Goal: Task Accomplishment & Management: Manage account settings

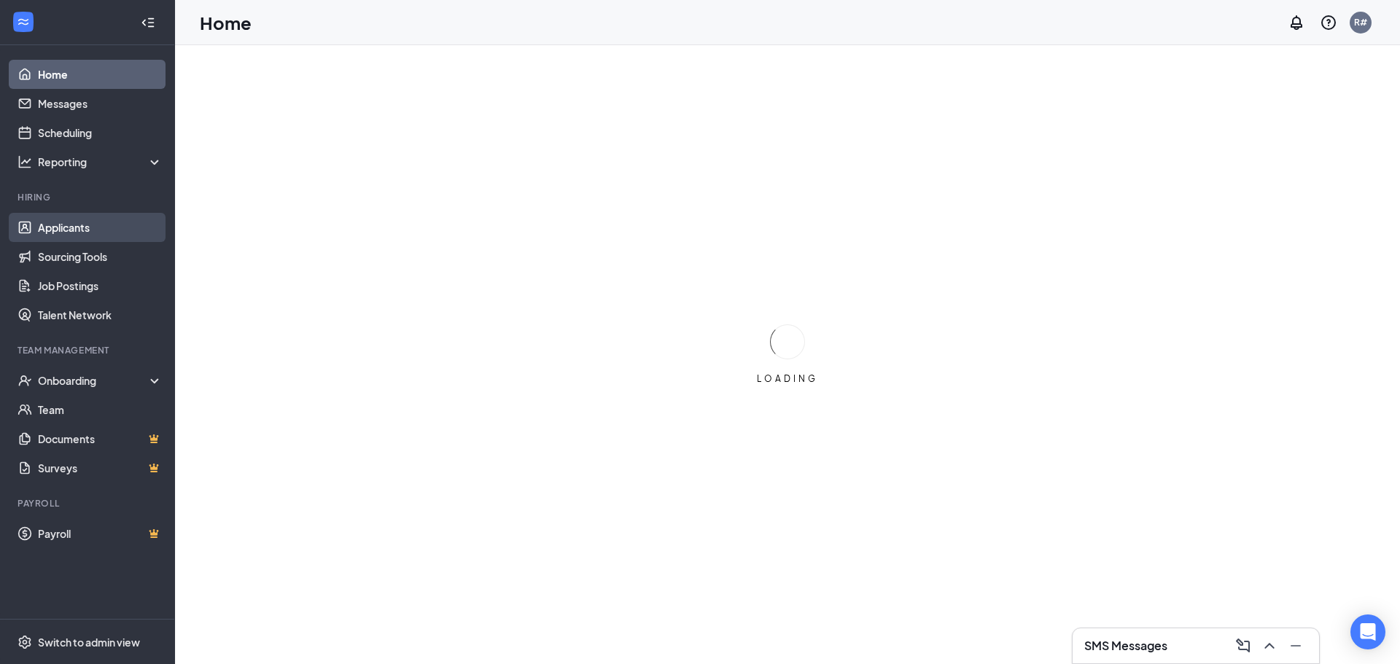
click at [58, 230] on link "Applicants" at bounding box center [100, 227] width 125 height 29
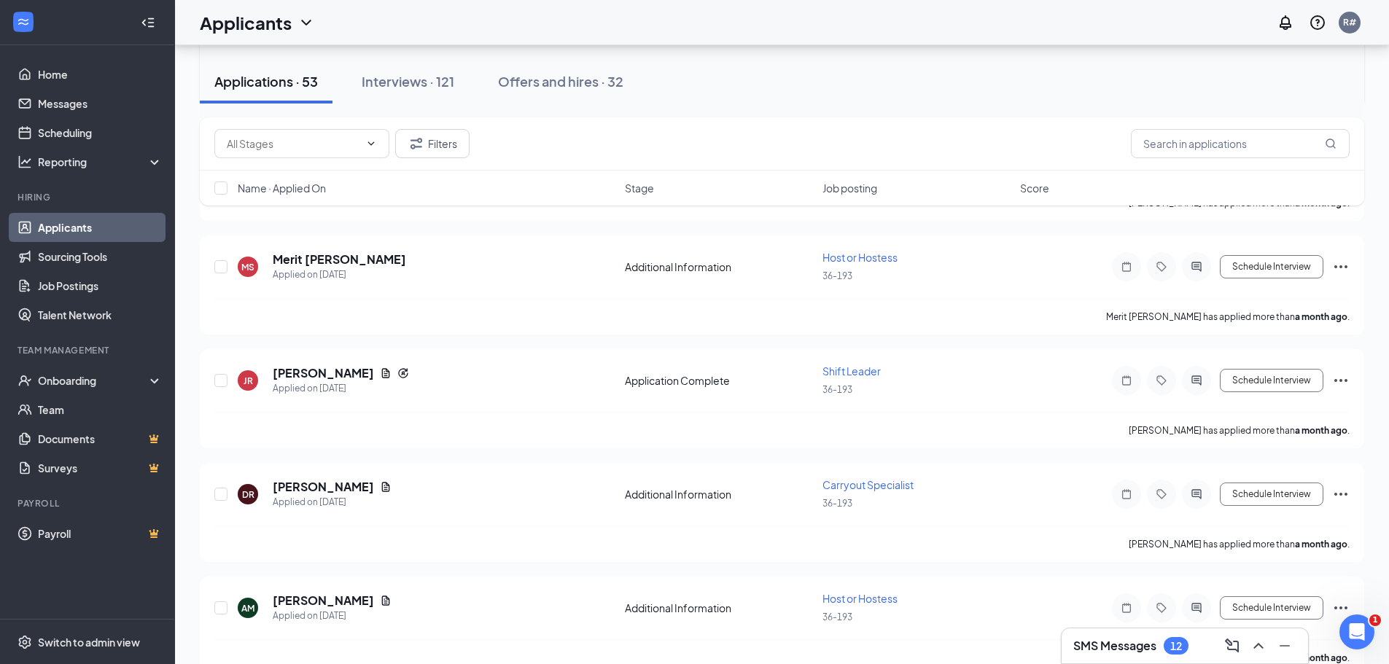
scroll to position [5250, 0]
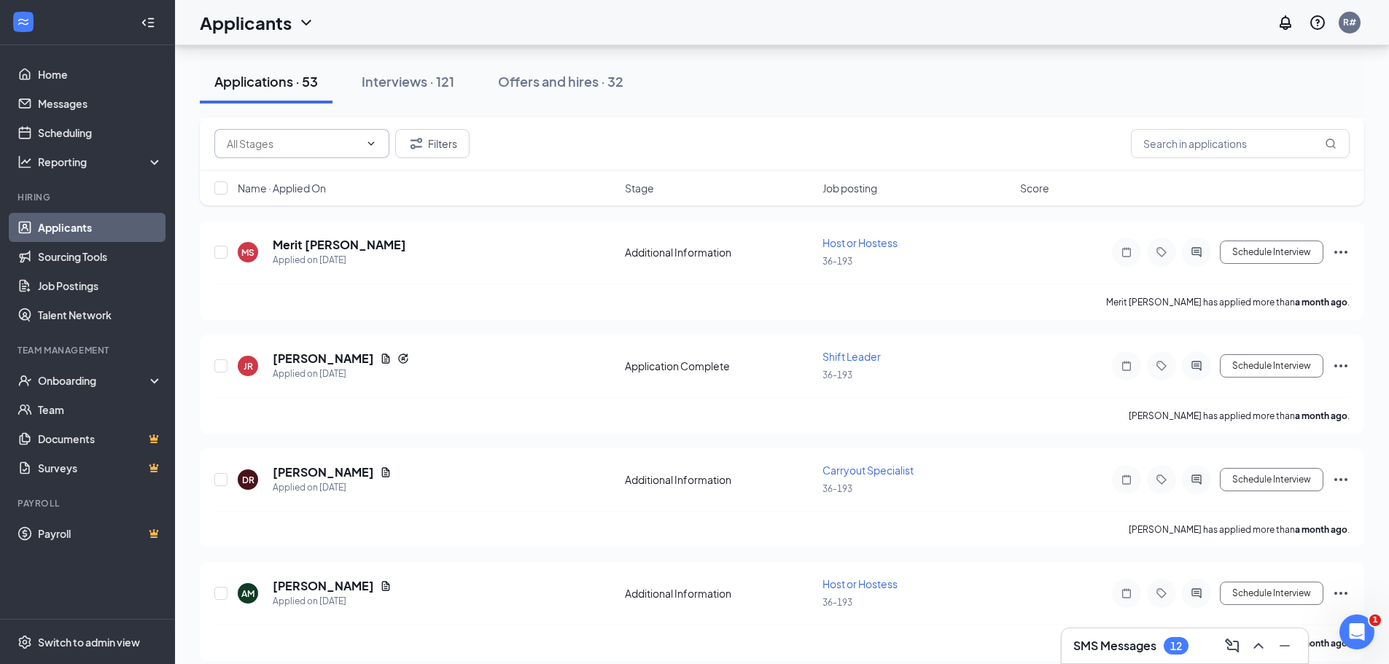
click at [371, 136] on span at bounding box center [301, 143] width 175 height 29
click at [266, 136] on input "text" at bounding box center [293, 144] width 133 height 16
click at [423, 145] on icon "Filter" at bounding box center [416, 143] width 17 height 17
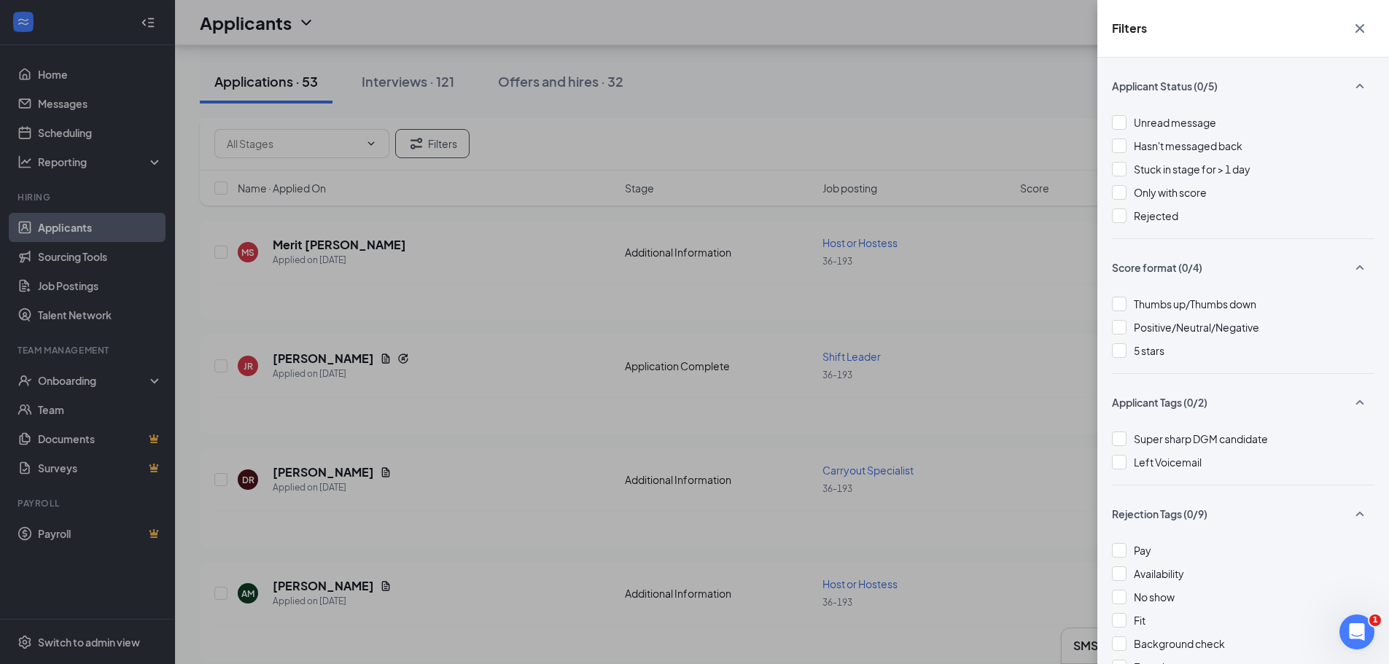
click at [1355, 27] on icon "Cross" at bounding box center [1359, 28] width 17 height 17
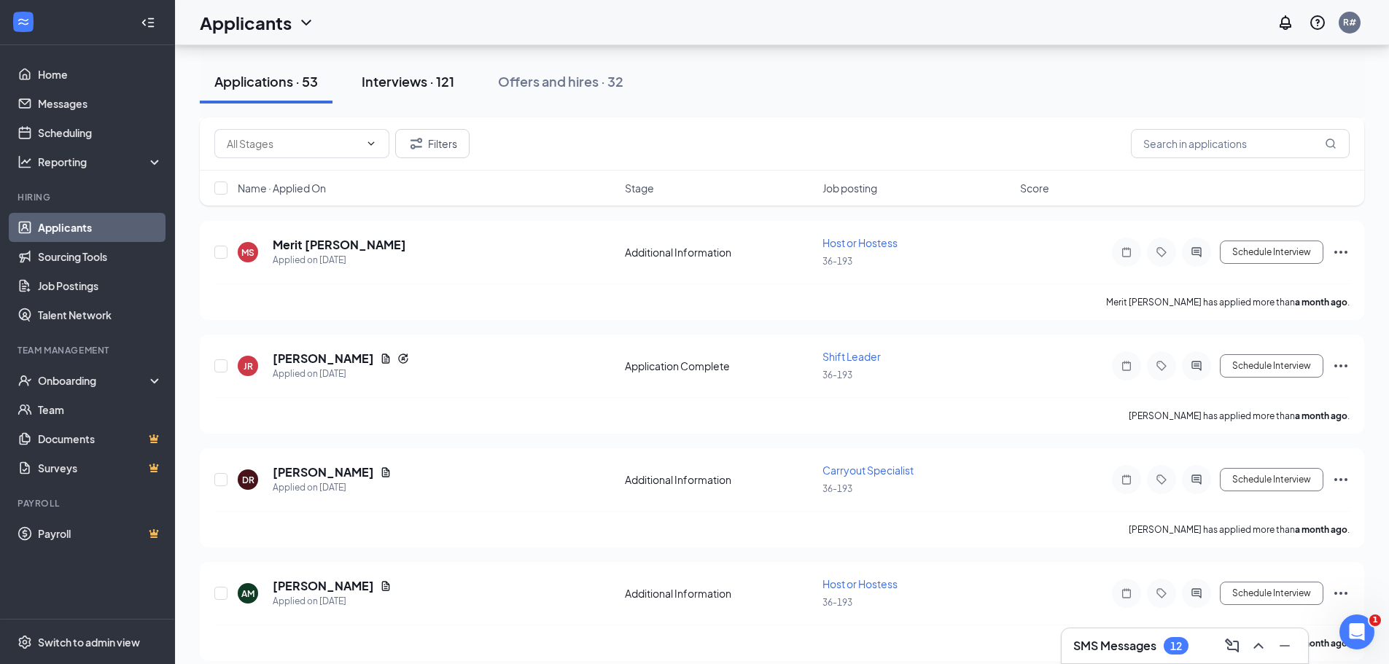
click at [427, 96] on button "Interviews · 121" at bounding box center [408, 82] width 122 height 44
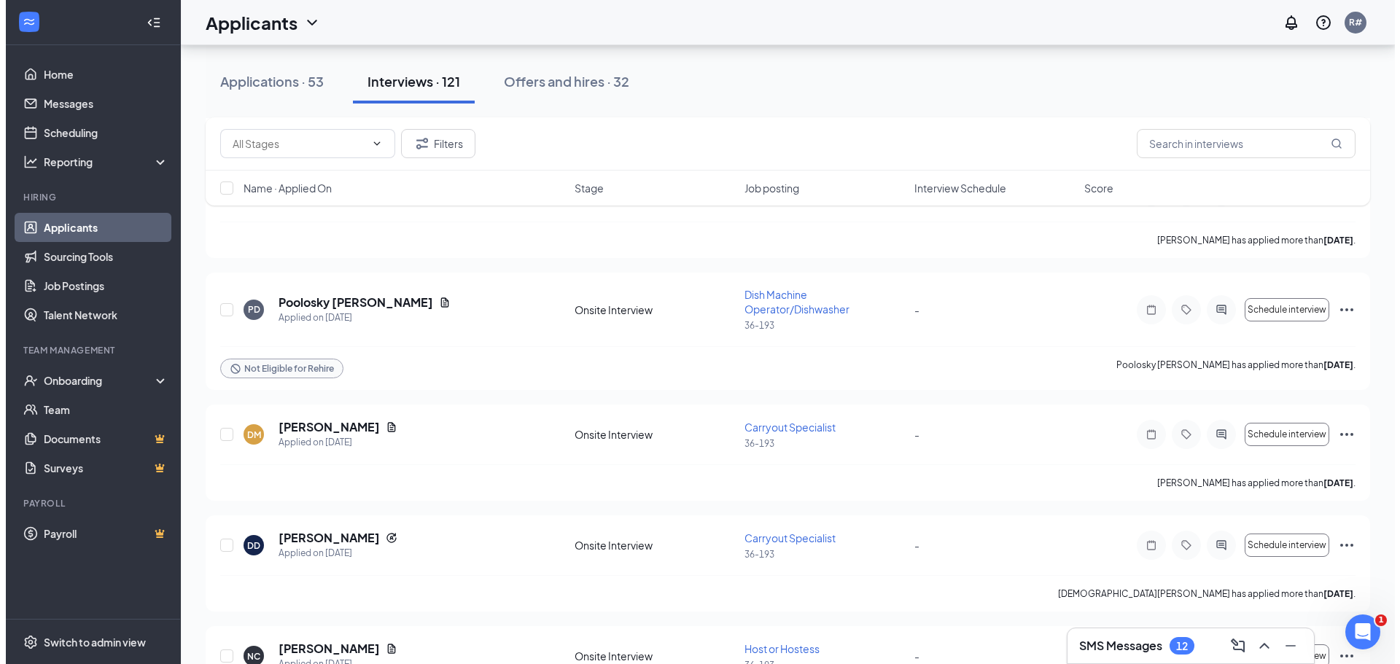
scroll to position [1385, 0]
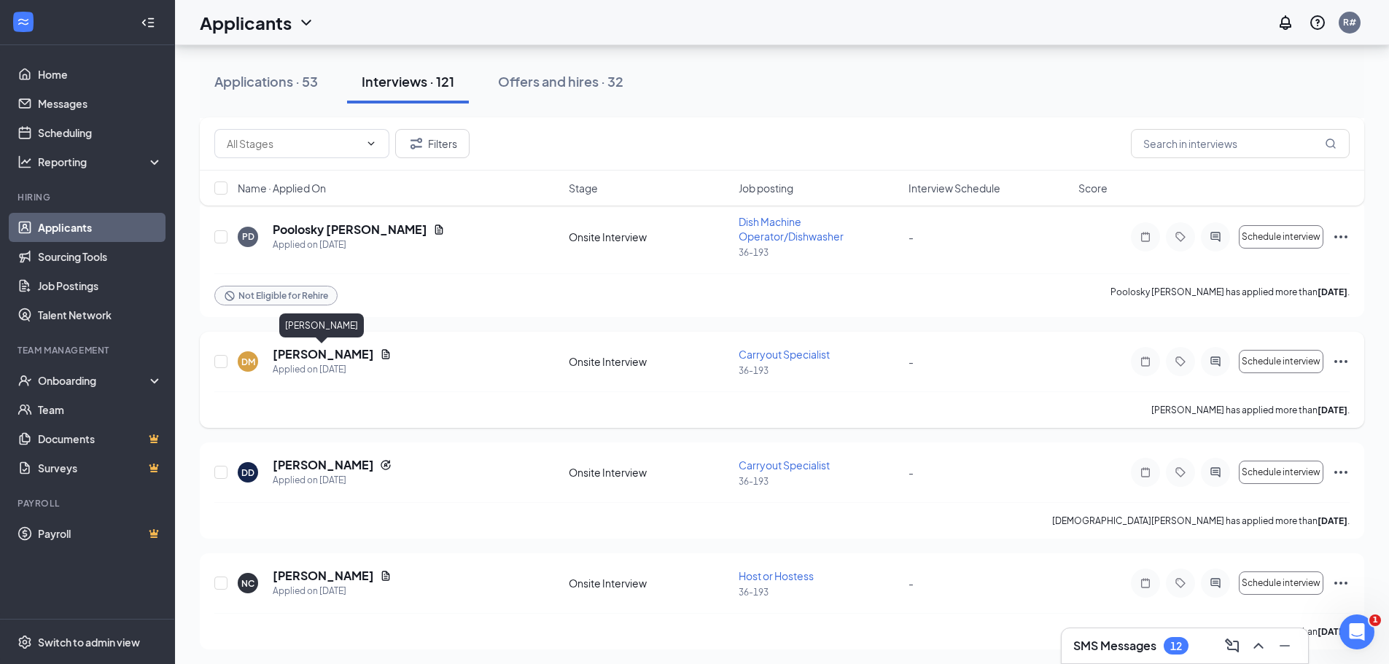
click at [296, 351] on h5 "[PERSON_NAME]" at bounding box center [323, 354] width 101 height 16
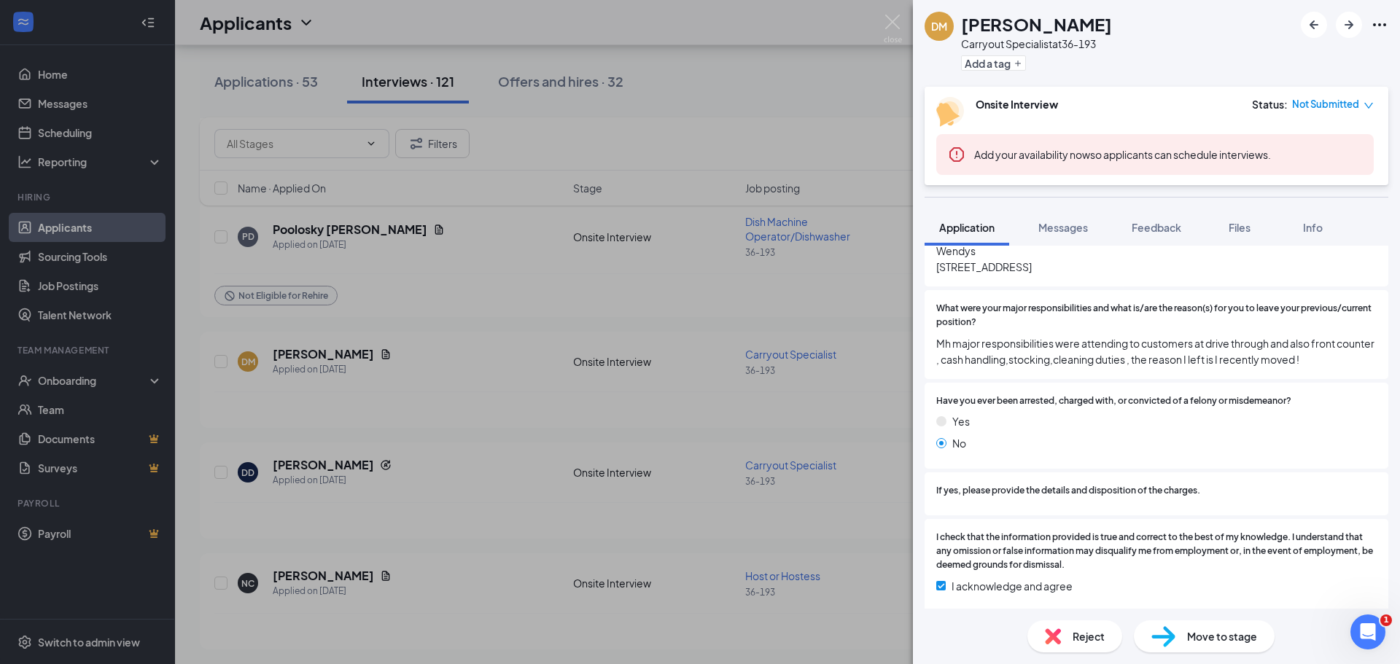
scroll to position [1392, 0]
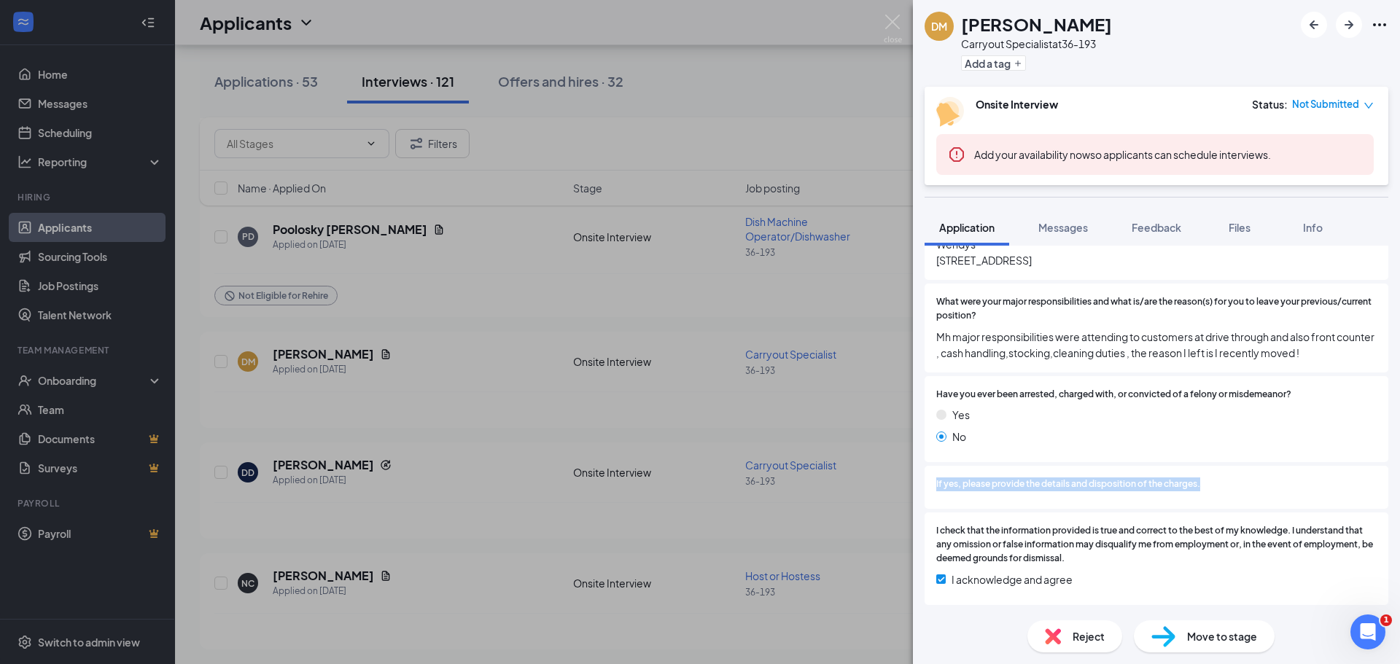
drag, startPoint x: 1228, startPoint y: 484, endPoint x: 917, endPoint y: 494, distance: 311.5
click at [917, 494] on div "Collapse all Application Phone [PHONE_NUMBER] Email [EMAIL_ADDRESS][DOMAIN_NAME…" at bounding box center [1156, 427] width 487 height 363
click at [982, 459] on div "Have you ever been arrested, charged with, or convicted of a felony or misdemea…" at bounding box center [1157, 419] width 464 height 87
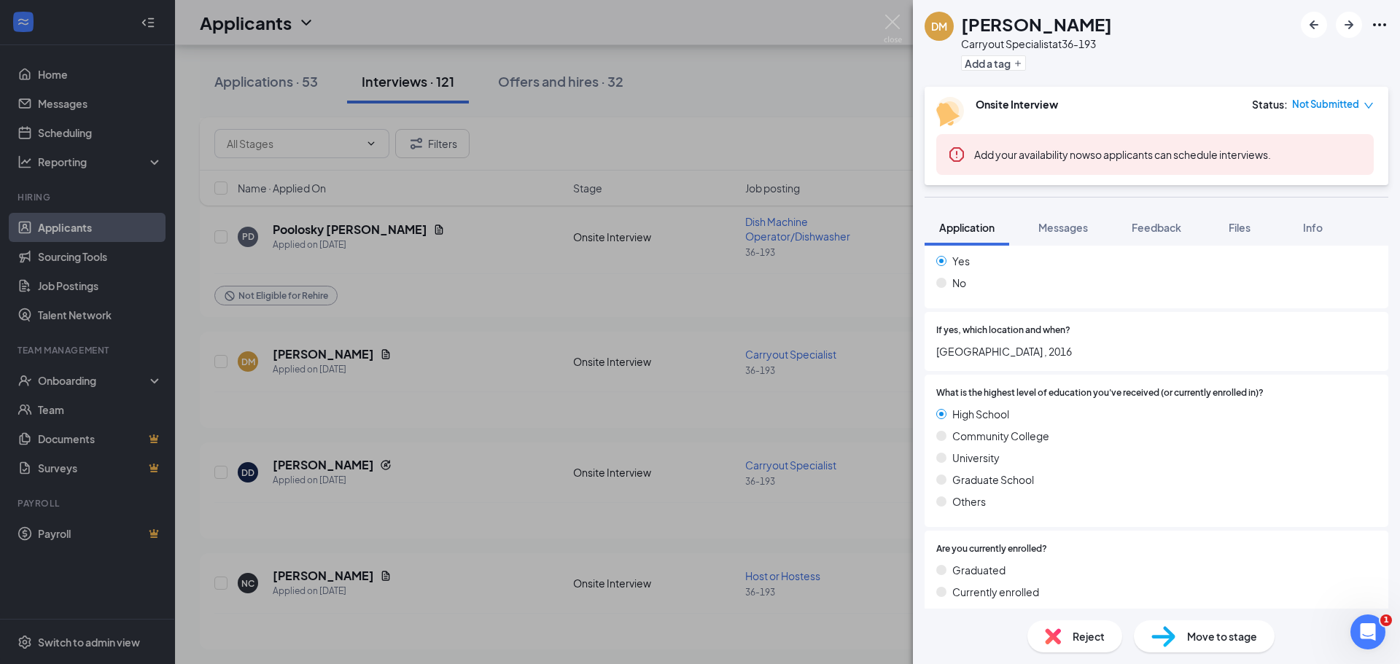
scroll to position [954, 0]
drag, startPoint x: 1267, startPoint y: 391, endPoint x: 930, endPoint y: 393, distance: 336.9
click at [930, 393] on div "What is the highest level of education you've received (or currently enrolled i…" at bounding box center [1157, 450] width 464 height 152
click at [990, 375] on div "What is the highest level of education you've received (or currently enrolled i…" at bounding box center [1157, 450] width 464 height 152
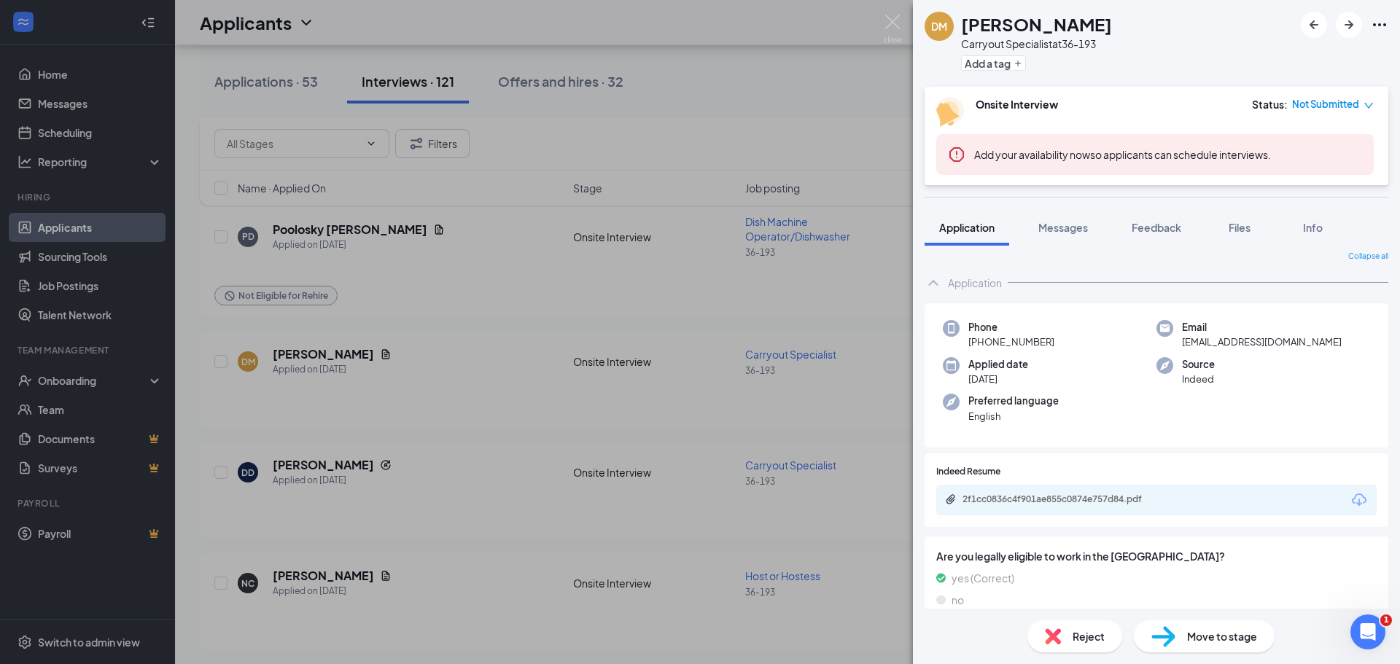
scroll to position [0, 0]
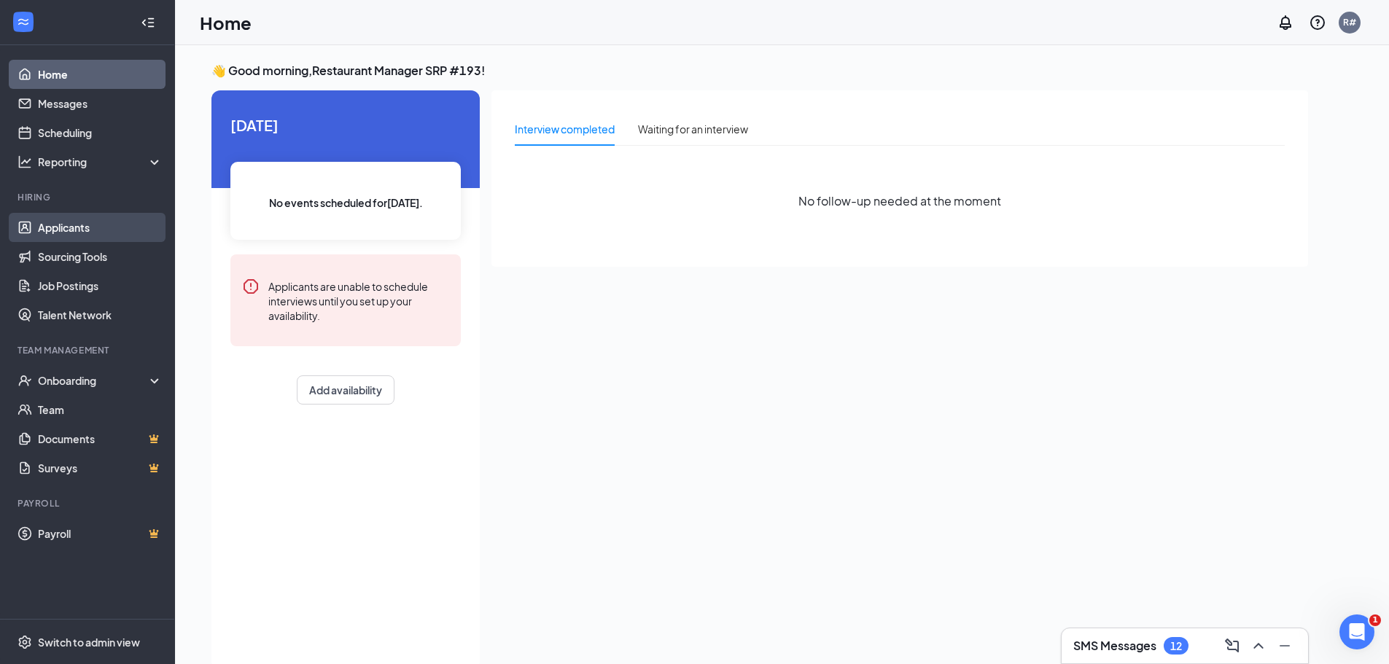
click at [79, 236] on link "Applicants" at bounding box center [100, 227] width 125 height 29
